Goal: Information Seeking & Learning: Learn about a topic

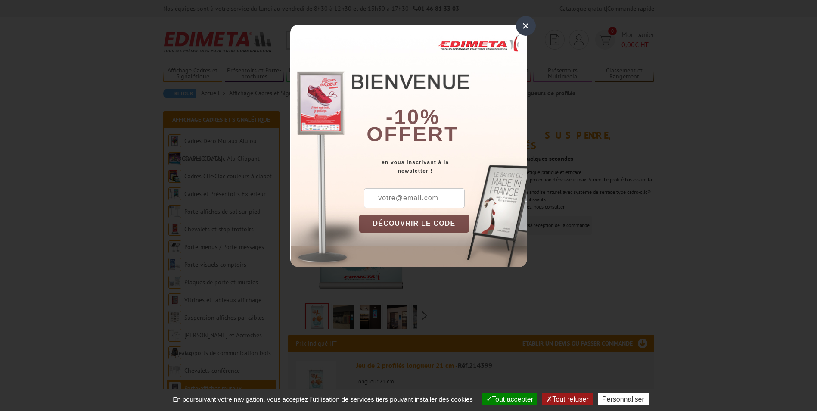
click at [528, 23] on div "×" at bounding box center [526, 26] width 20 height 20
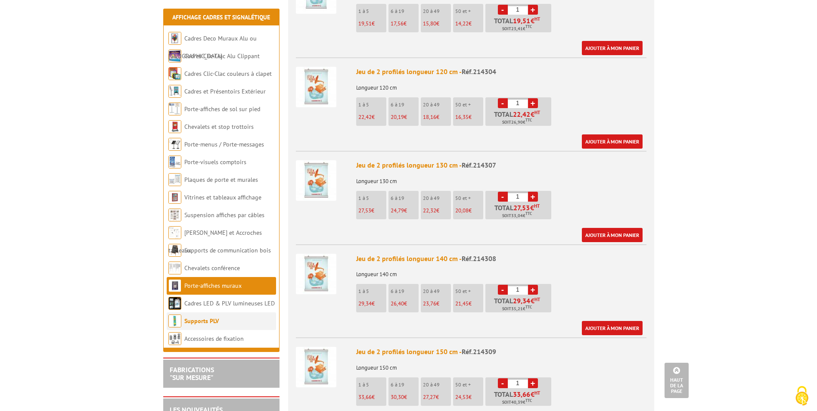
click at [208, 320] on link "Supports PLV" at bounding box center [201, 321] width 34 height 8
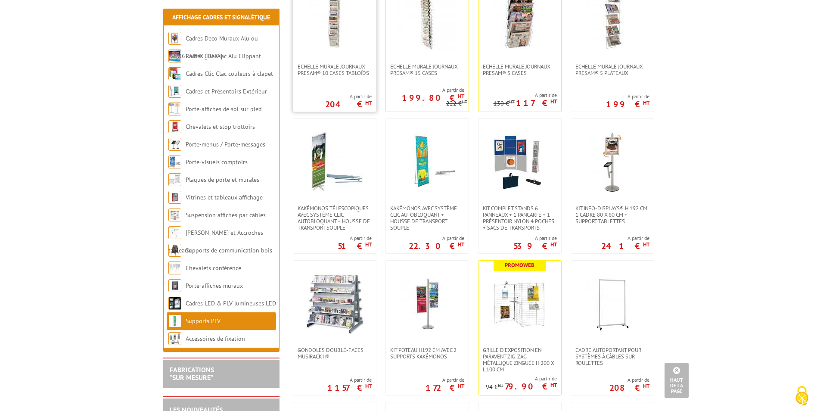
scroll to position [646, 0]
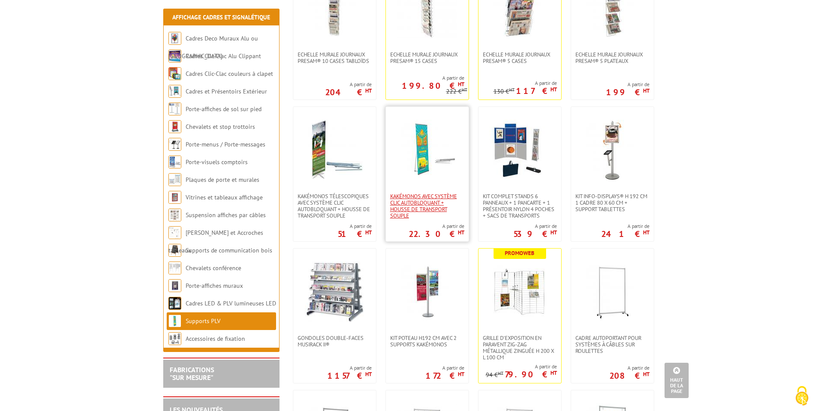
click at [410, 193] on span "kakémonos avec système clic autobloquant + housse de transport souple" at bounding box center [427, 206] width 74 height 26
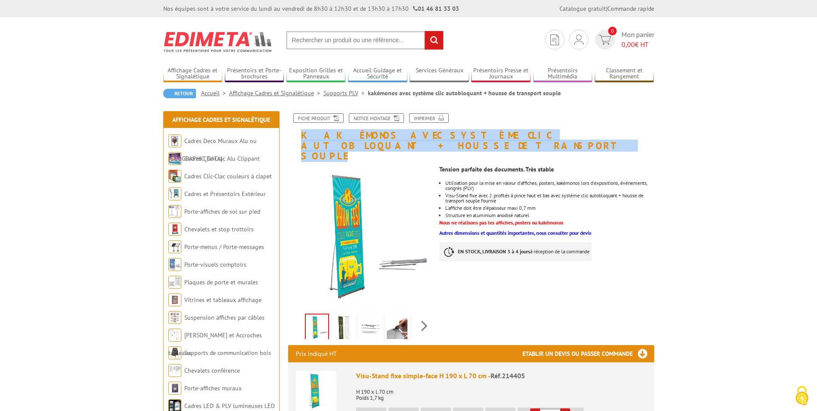
drag, startPoint x: 300, startPoint y: 134, endPoint x: 650, endPoint y: 133, distance: 349.6
click at [650, 133] on h1 "kakémonos avec système clic autobloquant + housse de transport souple" at bounding box center [471, 137] width 379 height 48
copy h1 "kakémonos avec système clic autobloquant + housse de transport souple"
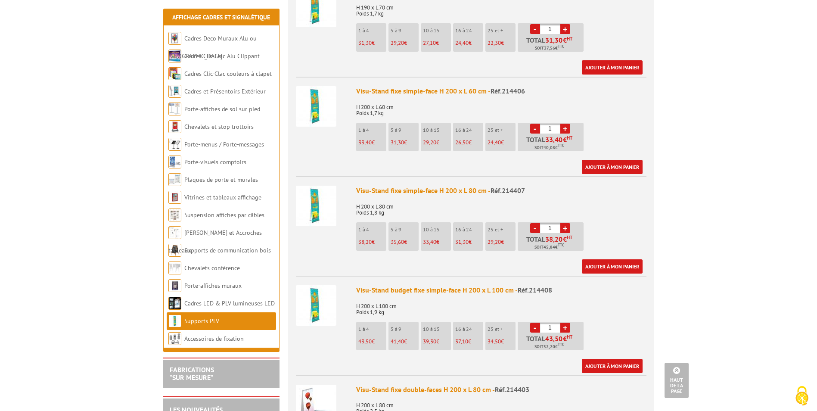
scroll to position [387, 0]
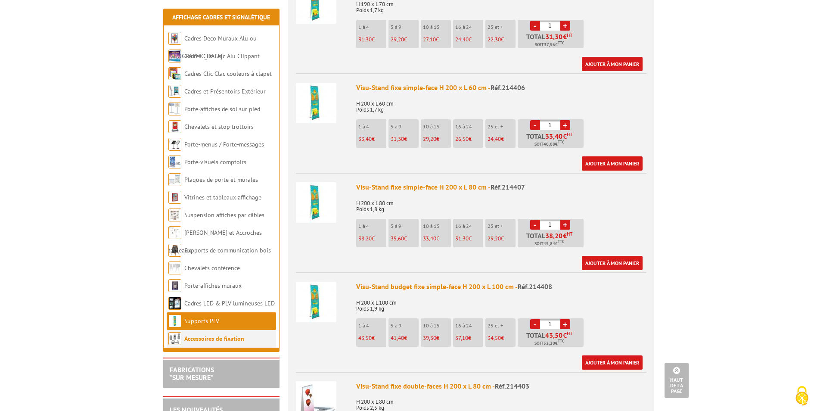
click at [209, 341] on link "Accessoires de fixation" at bounding box center [214, 339] width 60 height 8
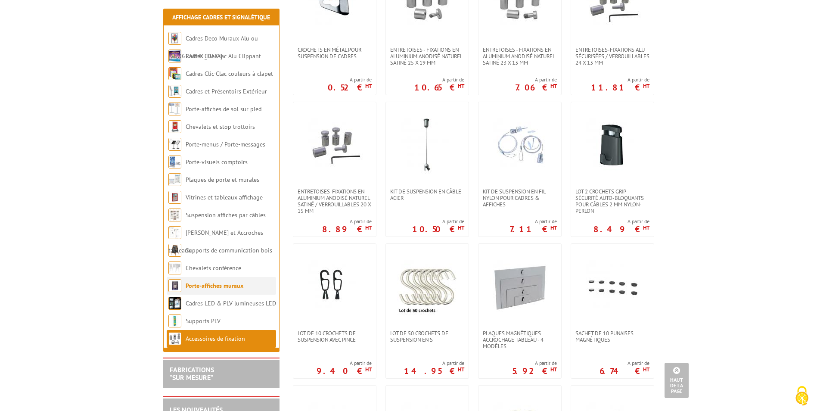
scroll to position [258, 0]
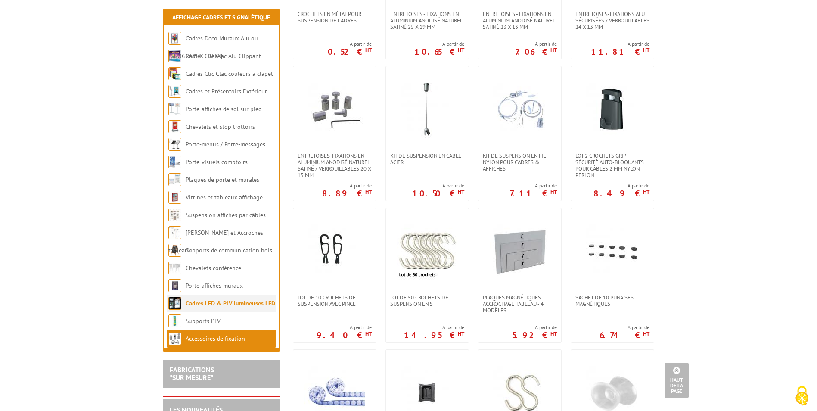
click at [199, 304] on link "Cadres LED & PLV lumineuses LED" at bounding box center [231, 303] width 90 height 8
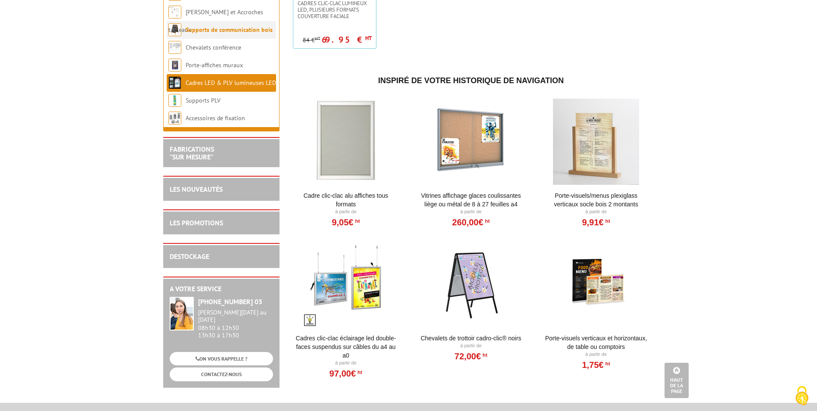
scroll to position [775, 0]
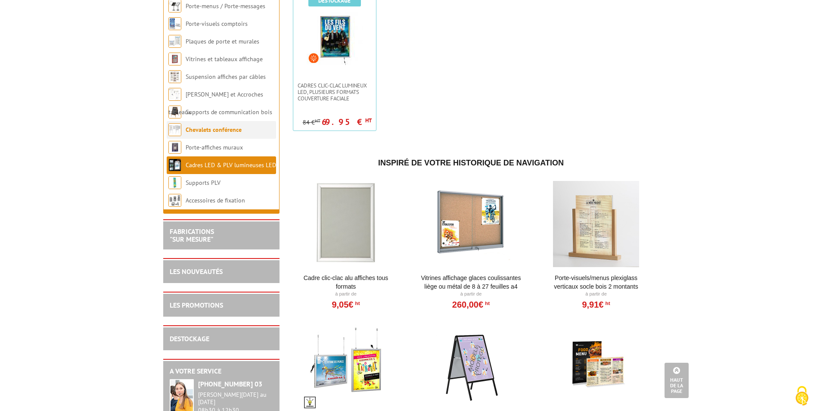
click at [213, 133] on link "Chevalets conférence" at bounding box center [214, 130] width 56 height 8
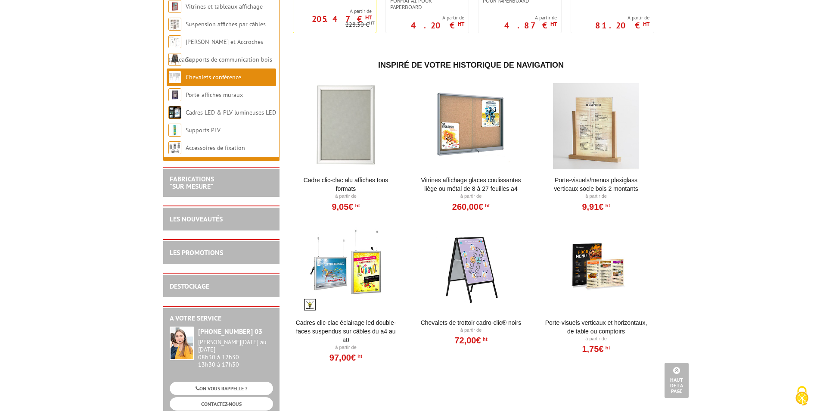
scroll to position [215, 0]
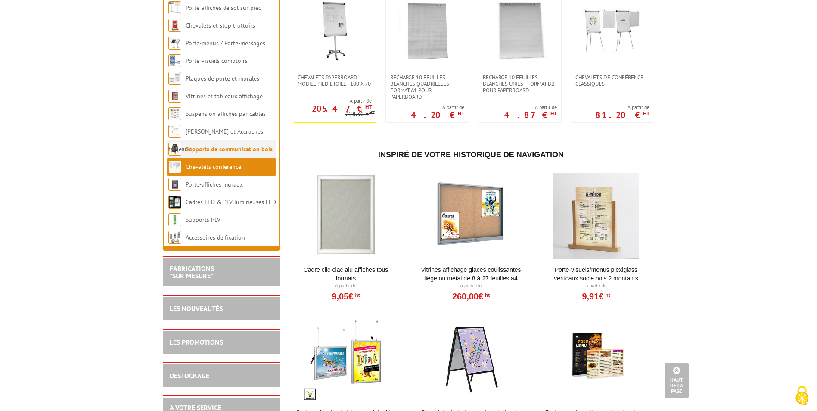
click at [214, 145] on link "Supports de communication bois" at bounding box center [229, 149] width 87 height 8
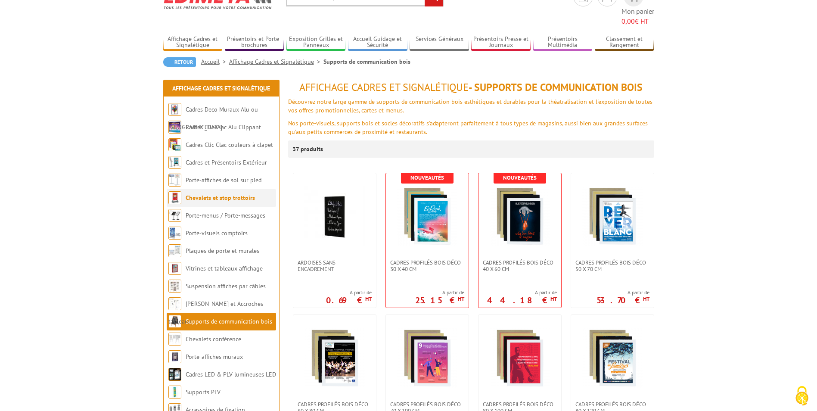
click at [240, 194] on link "Chevalets et stop trottoirs" at bounding box center [220, 198] width 69 height 8
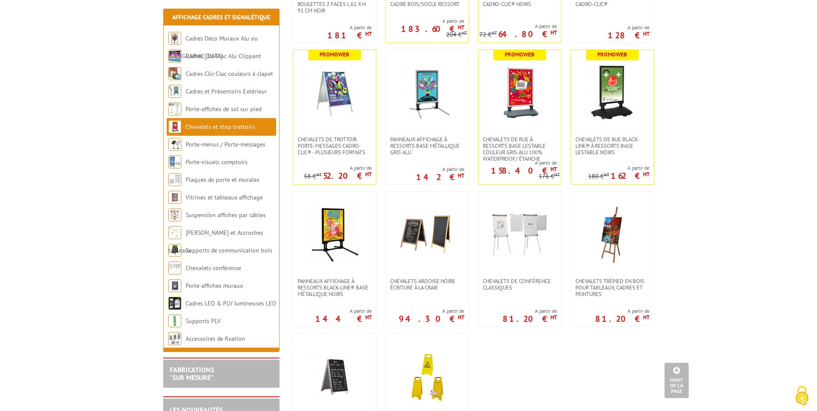
scroll to position [560, 0]
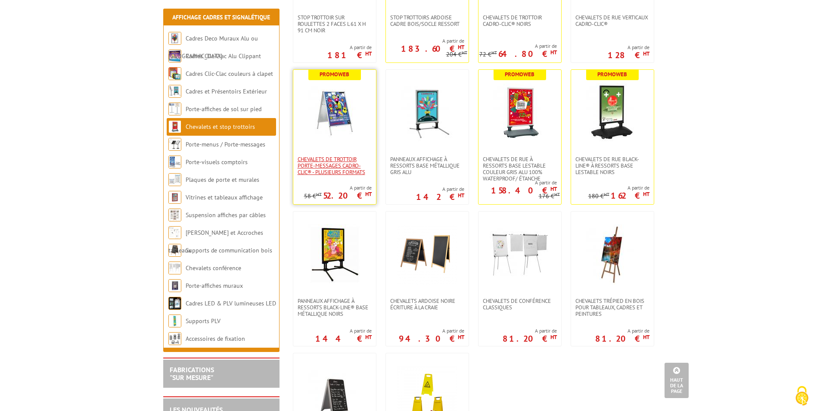
click at [339, 164] on span "Chevalets de trottoir porte-messages Cadro-Clic® - Plusieurs formats" at bounding box center [334, 165] width 74 height 19
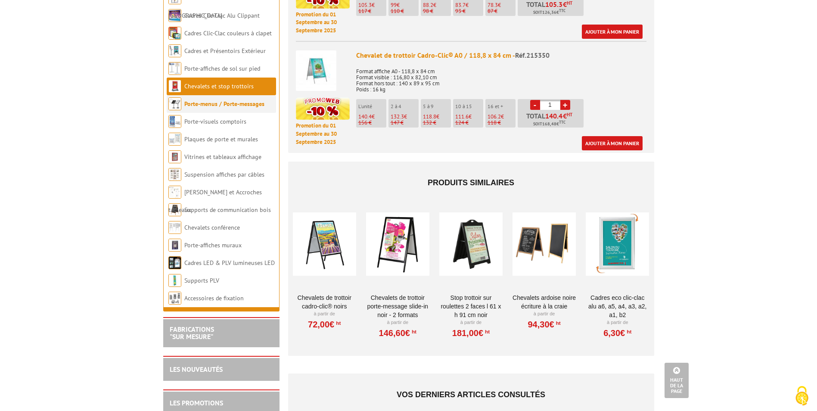
scroll to position [732, 0]
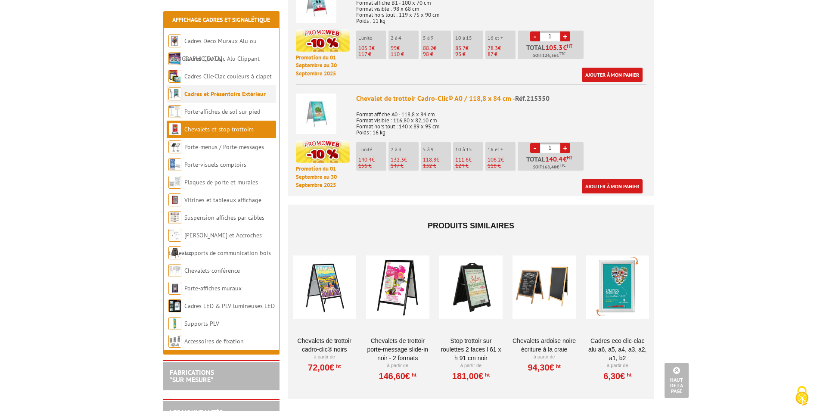
click at [214, 90] on link "Cadres et Présentoirs Extérieur" at bounding box center [224, 94] width 81 height 8
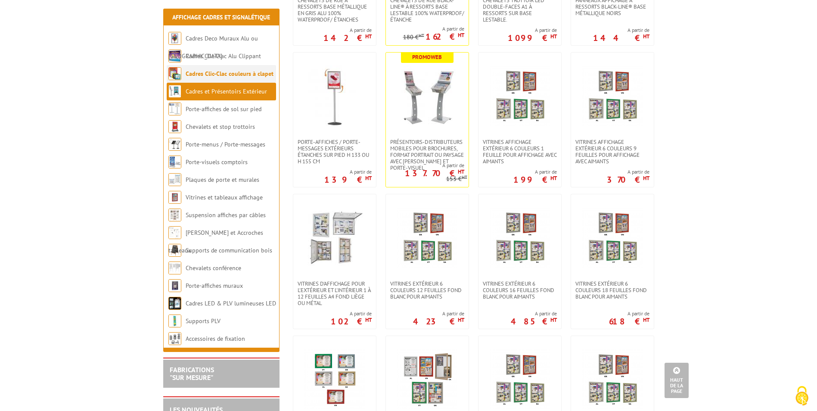
scroll to position [431, 0]
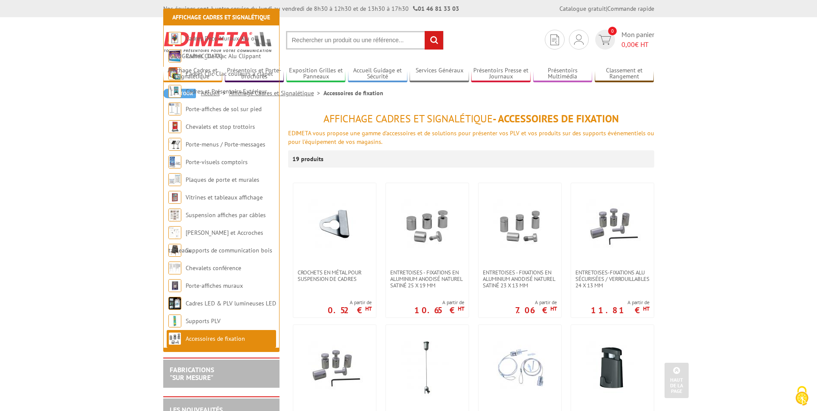
scroll to position [258, 0]
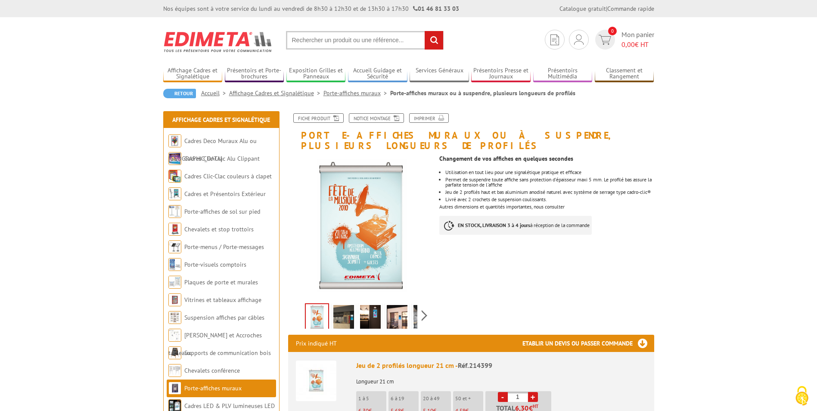
click at [341, 305] on img at bounding box center [343, 318] width 21 height 27
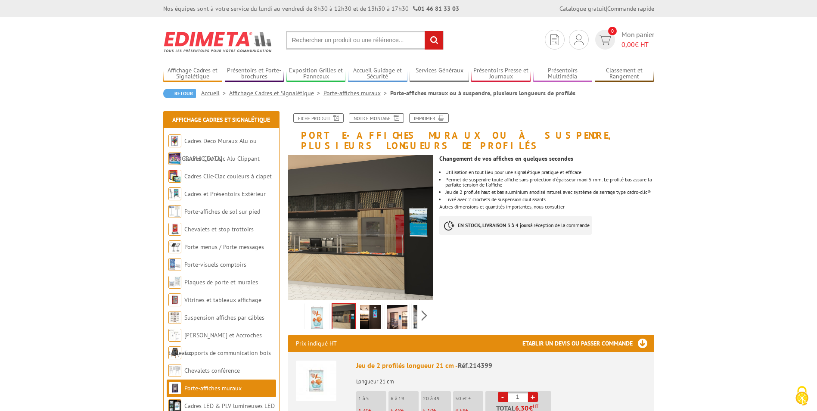
click at [374, 306] on img at bounding box center [370, 318] width 21 height 27
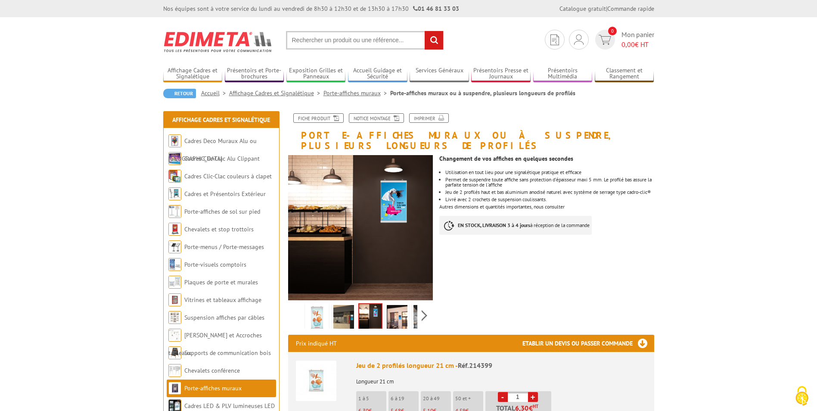
click at [396, 306] on img at bounding box center [397, 318] width 21 height 27
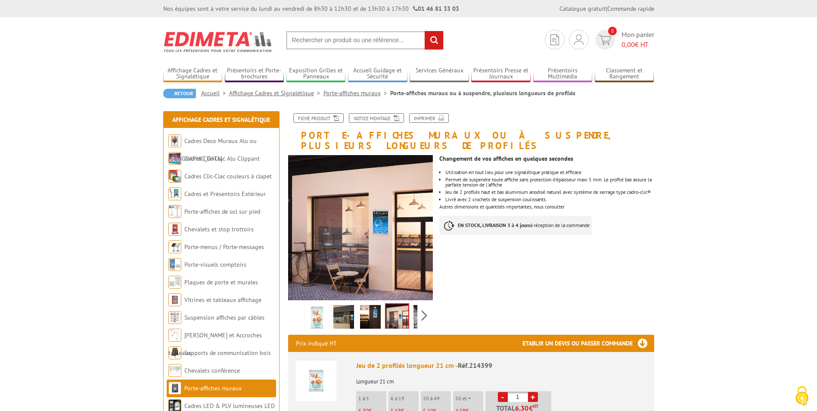
click at [409, 302] on li at bounding box center [397, 315] width 27 height 27
click at [412, 303] on link at bounding box center [424, 318] width 24 height 30
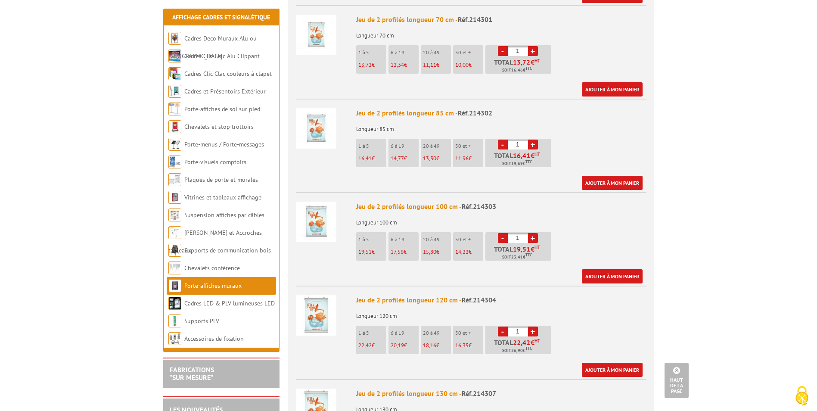
scroll to position [732, 0]
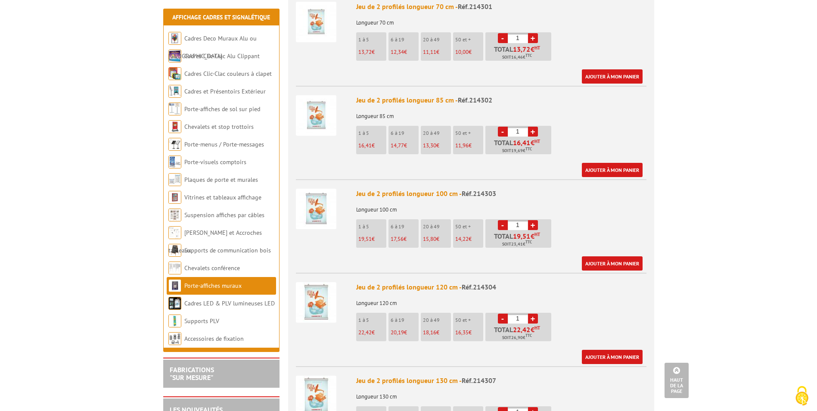
click at [316, 195] on img at bounding box center [316, 209] width 40 height 40
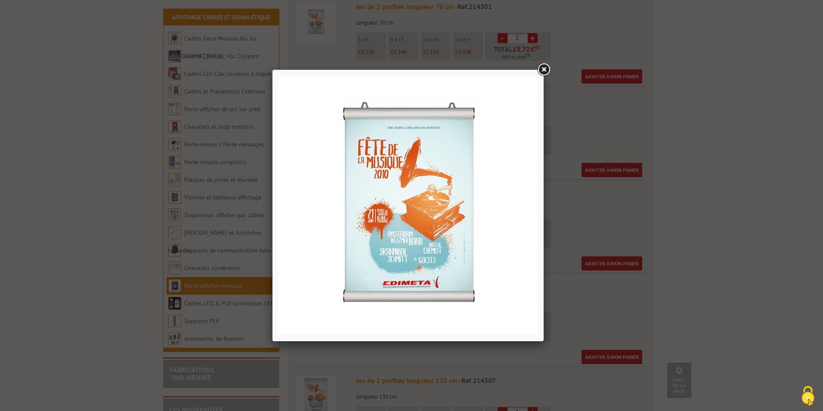
click at [541, 71] on link at bounding box center [543, 69] width 15 height 15
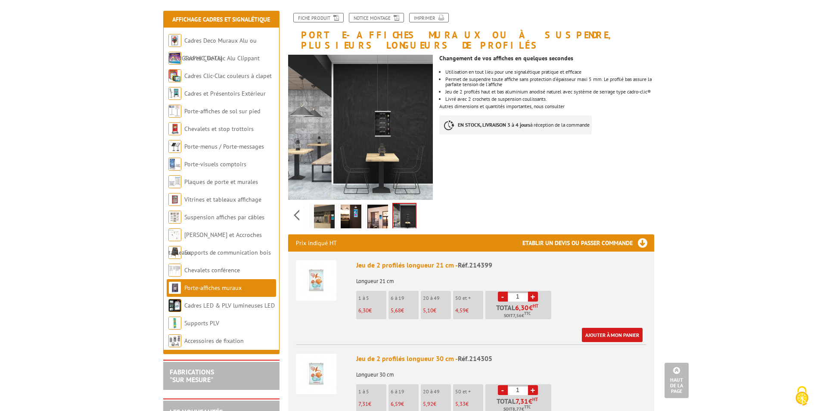
scroll to position [0, 0]
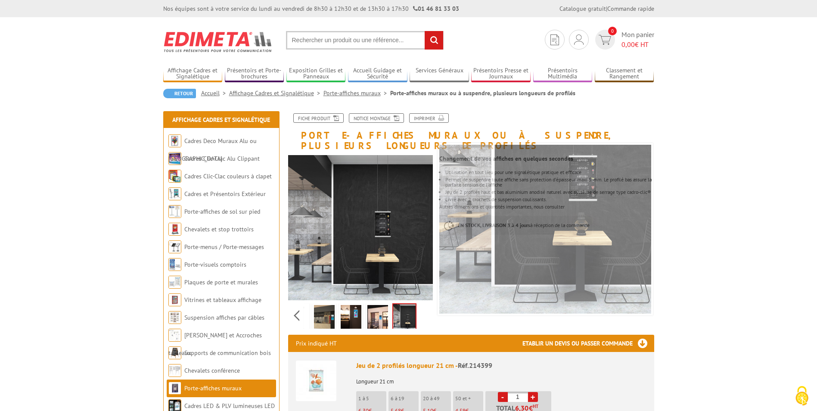
click at [383, 309] on img at bounding box center [377, 318] width 21 height 27
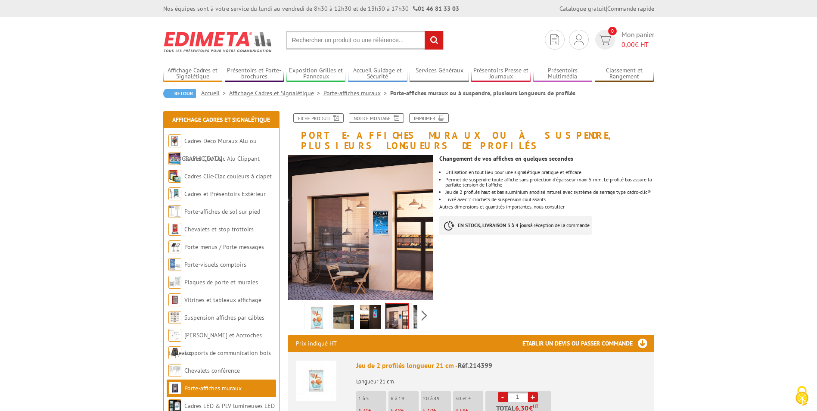
click at [297, 303] on div "Previous Next" at bounding box center [360, 315] width 145 height 30
click at [318, 305] on img at bounding box center [317, 318] width 21 height 27
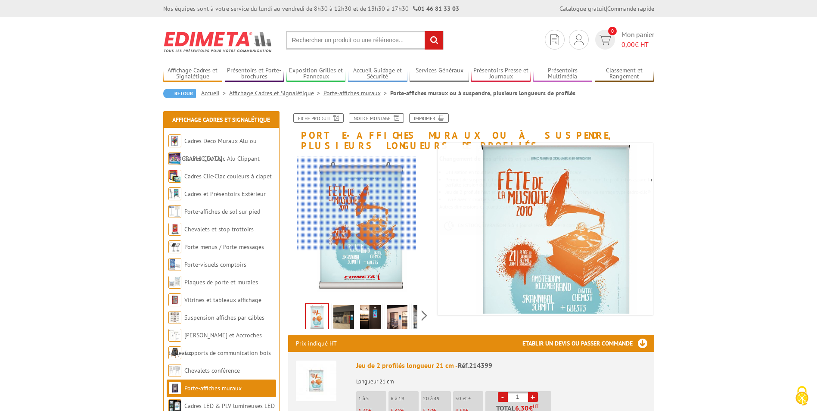
click at [356, 203] on div at bounding box center [356, 203] width 119 height 95
